Goal: Check status: Check status

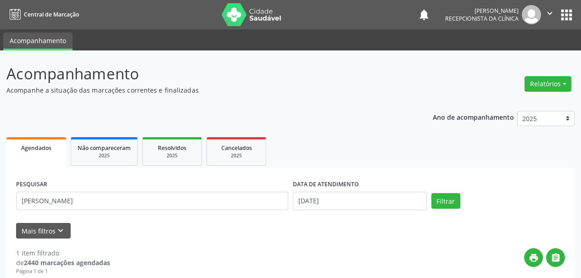
click at [0, 61] on div "Acompanhamento Acompanhe a situação das marcações correntes e finalizadas Relat…" at bounding box center [290, 232] width 581 height 365
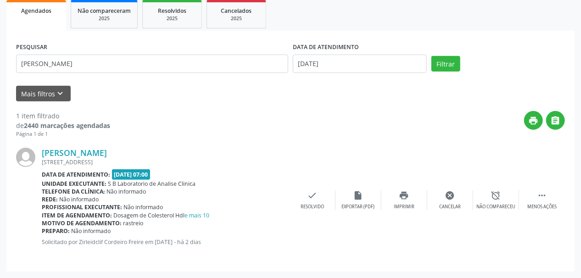
scroll to position [137, 0]
type input "[PERSON_NAME]"
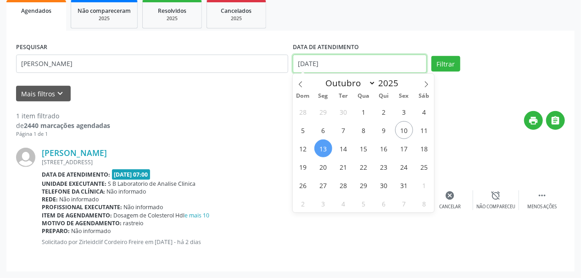
click at [317, 66] on input "[DATE]" at bounding box center [360, 64] width 134 height 18
click at [408, 128] on span "10" at bounding box center [404, 130] width 18 height 18
type input "[DATE]"
click at [408, 128] on span "10" at bounding box center [404, 130] width 18 height 18
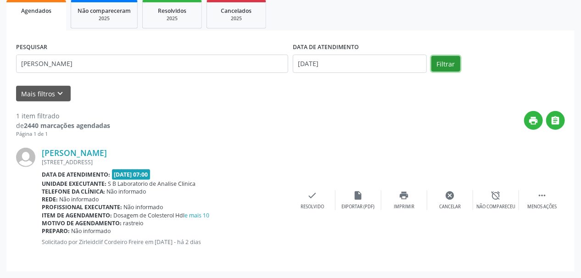
click at [444, 62] on button "Filtrar" at bounding box center [445, 64] width 29 height 16
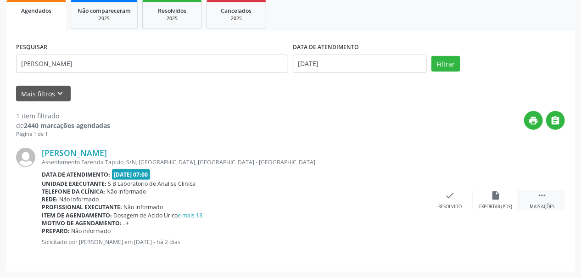
click at [542, 199] on icon "" at bounding box center [541, 195] width 10 height 10
click at [397, 196] on div "print Imprimir" at bounding box center [404, 200] width 46 height 20
